Goal: Find specific page/section: Find specific page/section

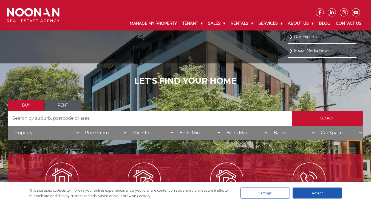
click at [296, 36] on link "Our Experts" at bounding box center [322, 36] width 66 height 7
